Goal: Find specific page/section: Find specific page/section

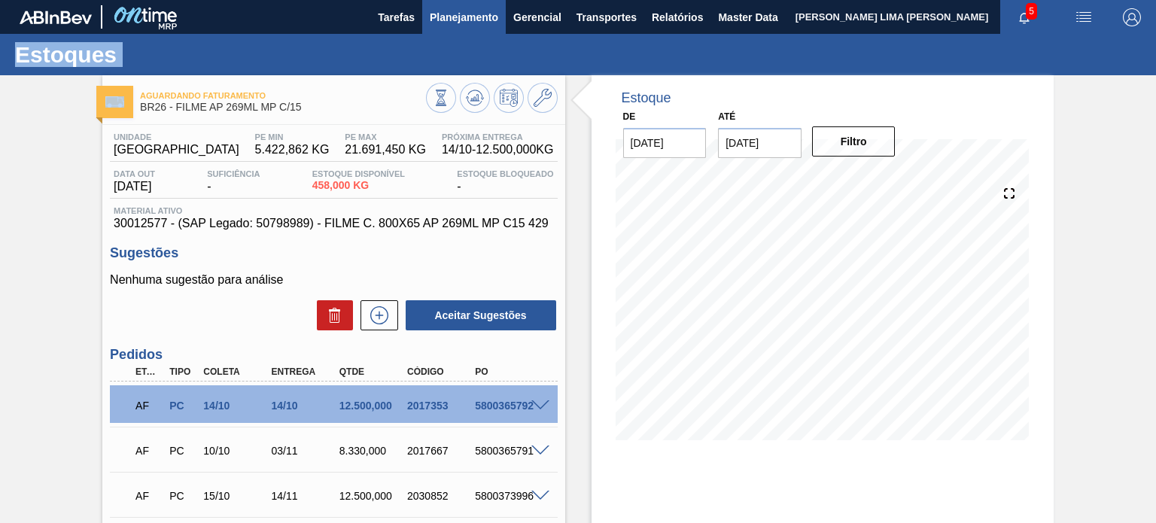
click at [485, 23] on span "Planejamento" at bounding box center [464, 17] width 68 height 18
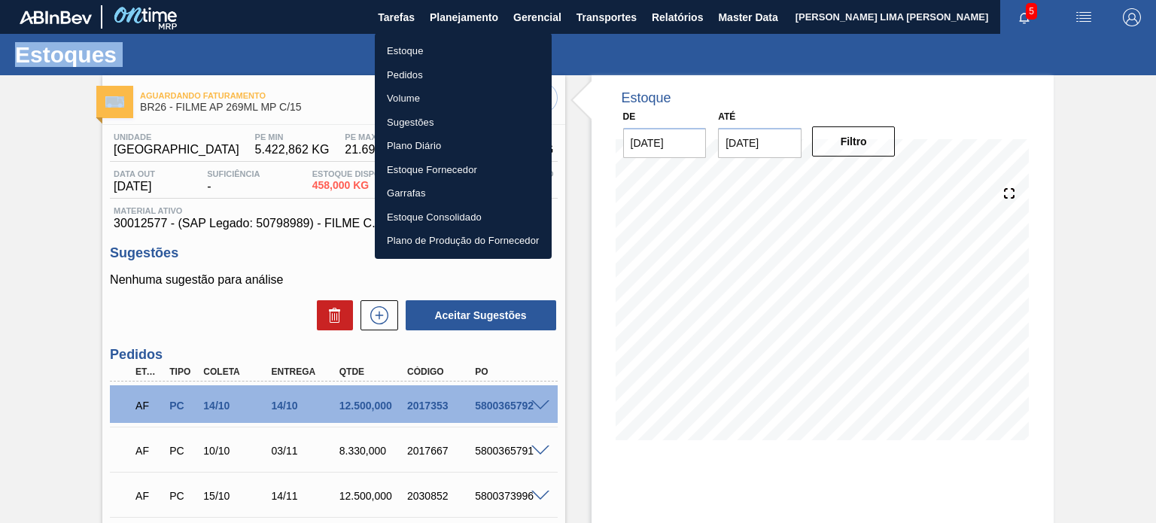
click at [463, 43] on li "Estoque" at bounding box center [463, 51] width 177 height 24
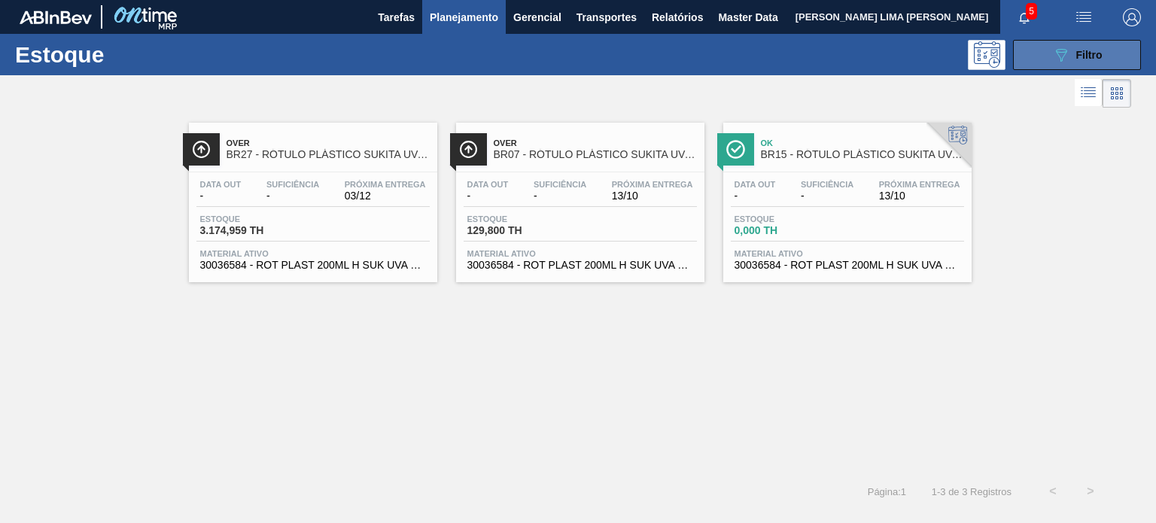
click at [1063, 55] on icon at bounding box center [1061, 55] width 11 height 13
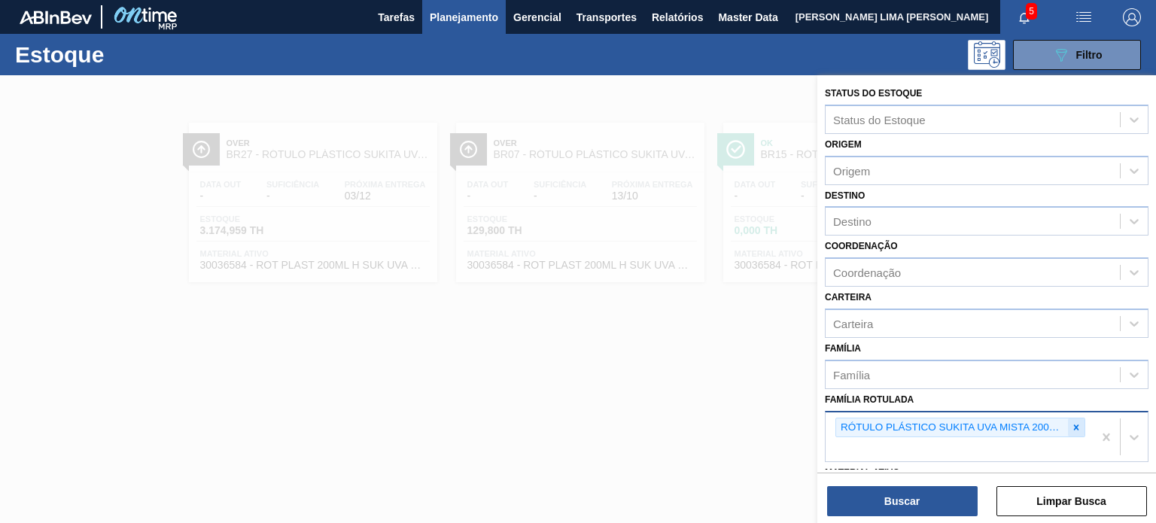
drag, startPoint x: 1080, startPoint y: 427, endPoint x: 981, endPoint y: 407, distance: 101.2
click at [1080, 427] on div at bounding box center [1076, 427] width 17 height 19
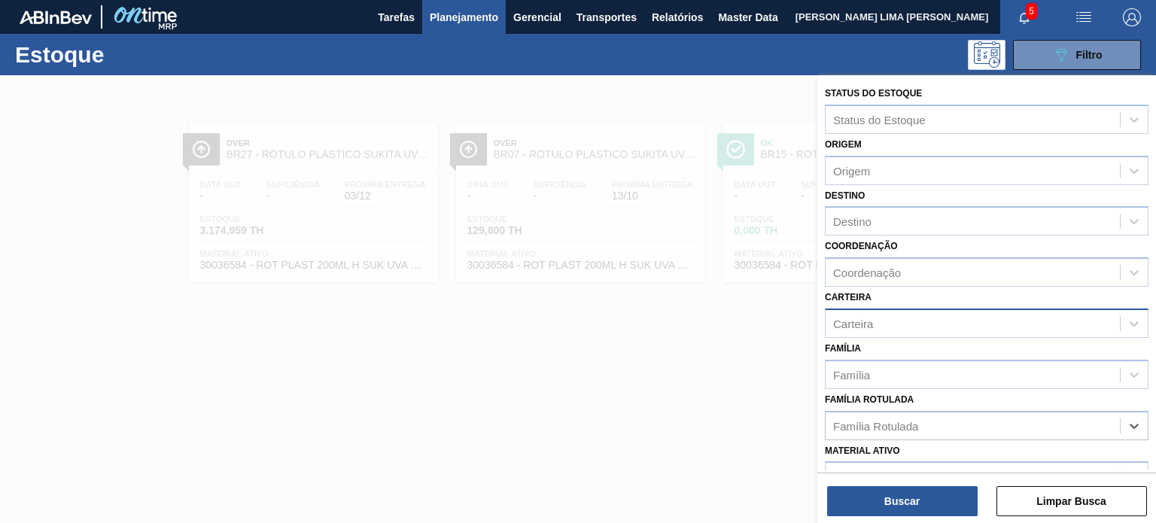
drag, startPoint x: 919, startPoint y: 341, endPoint x: 916, endPoint y: 332, distance: 9.5
click at [919, 340] on div "Família Família" at bounding box center [987, 363] width 324 height 51
click at [915, 330] on div "Carteira" at bounding box center [972, 323] width 294 height 22
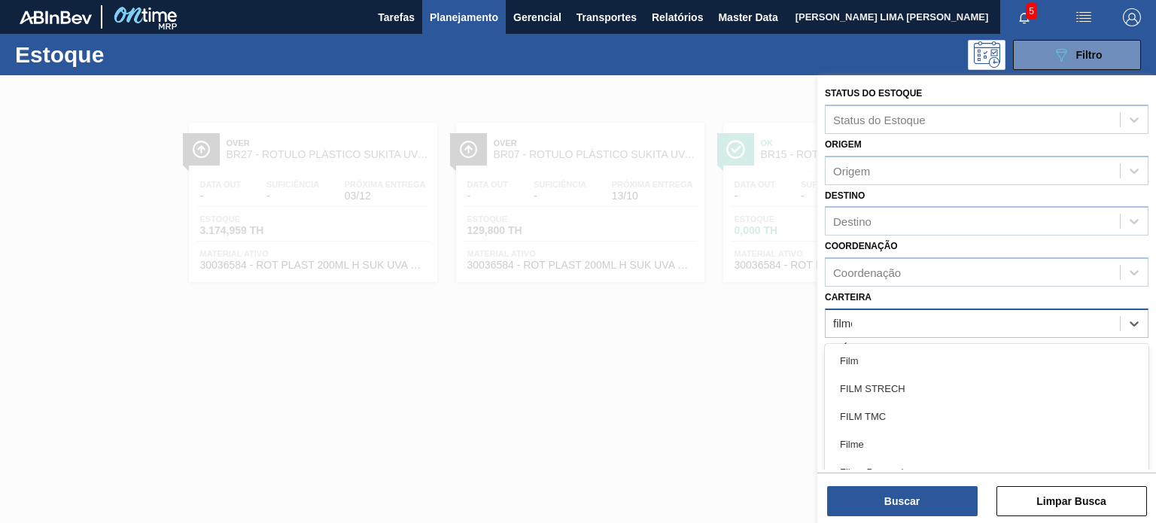
type input "filme"
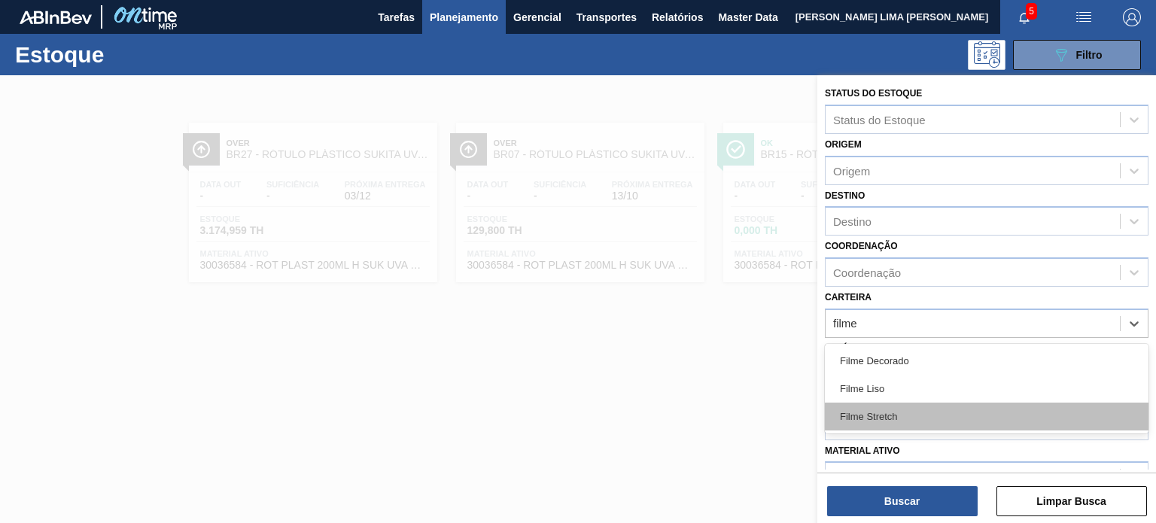
click at [909, 422] on div "Filme Stretch" at bounding box center [987, 417] width 324 height 28
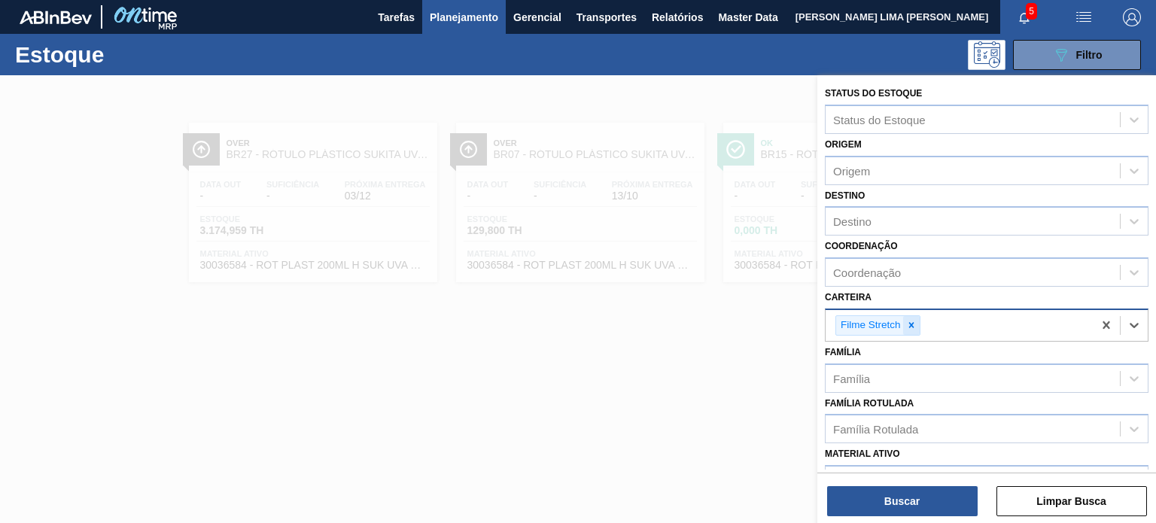
click at [913, 321] on icon at bounding box center [911, 325] width 11 height 11
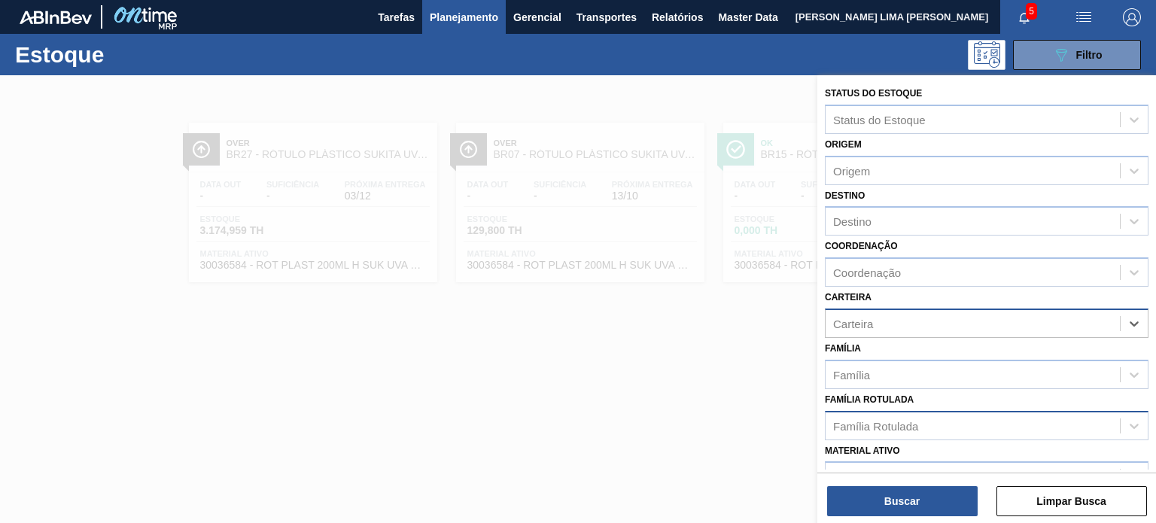
click at [885, 421] on div "Família Rotulada" at bounding box center [875, 425] width 85 height 13
type Rotulada "SUKITA UVA MISTA 200"
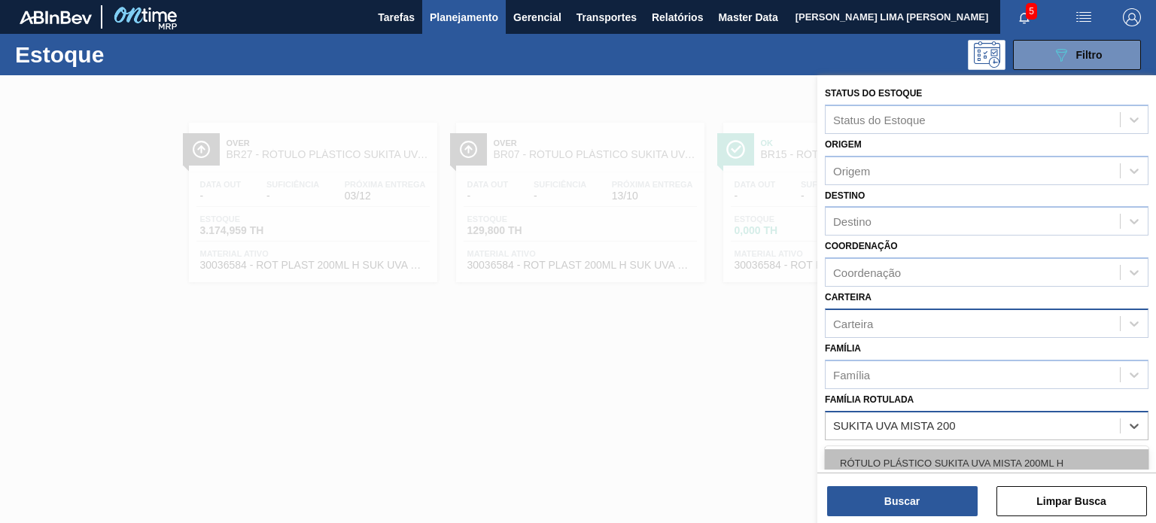
click at [963, 449] on div "RÓTULO PLÁSTICO SUKITA UVA MISTA 200ML H" at bounding box center [987, 463] width 324 height 28
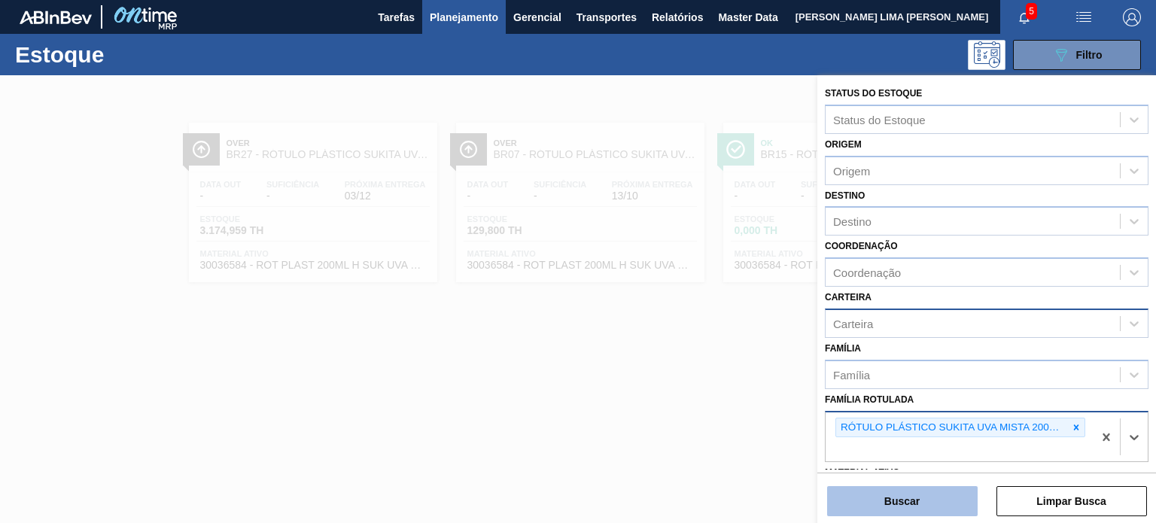
click at [927, 497] on button "Buscar" at bounding box center [902, 501] width 150 height 30
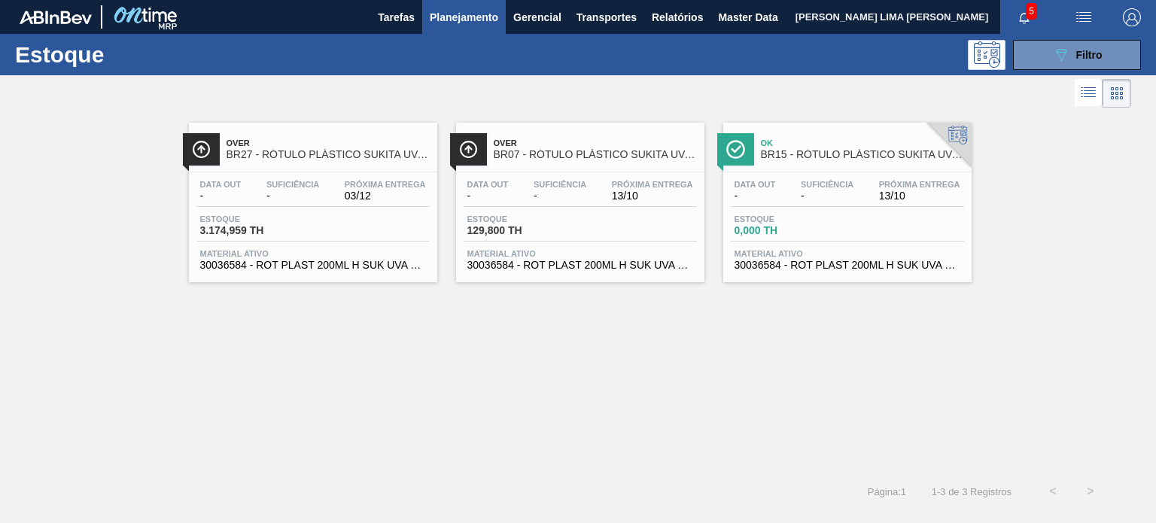
click at [751, 192] on span "-" at bounding box center [754, 195] width 41 height 11
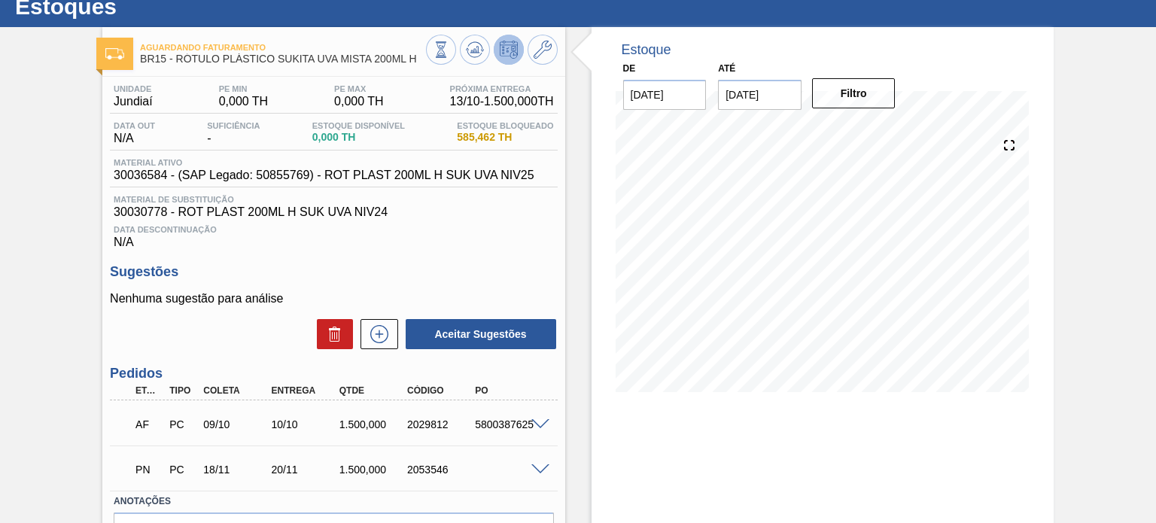
scroll to position [75, 0]
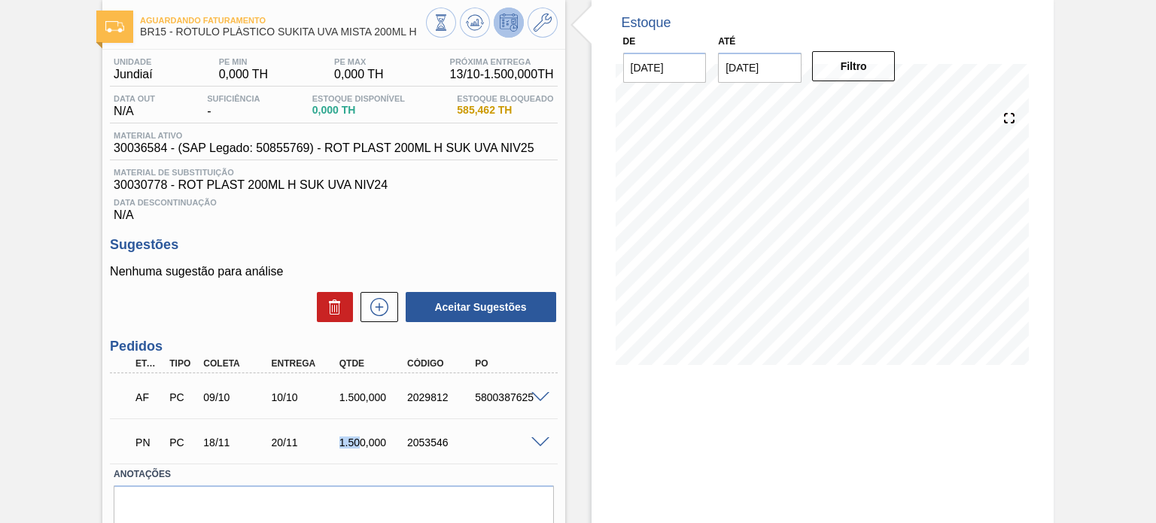
drag, startPoint x: 336, startPoint y: 445, endPoint x: 363, endPoint y: 448, distance: 28.0
click at [362, 448] on div "1.500,000" at bounding box center [373, 442] width 74 height 12
